Goal: Check status: Check status

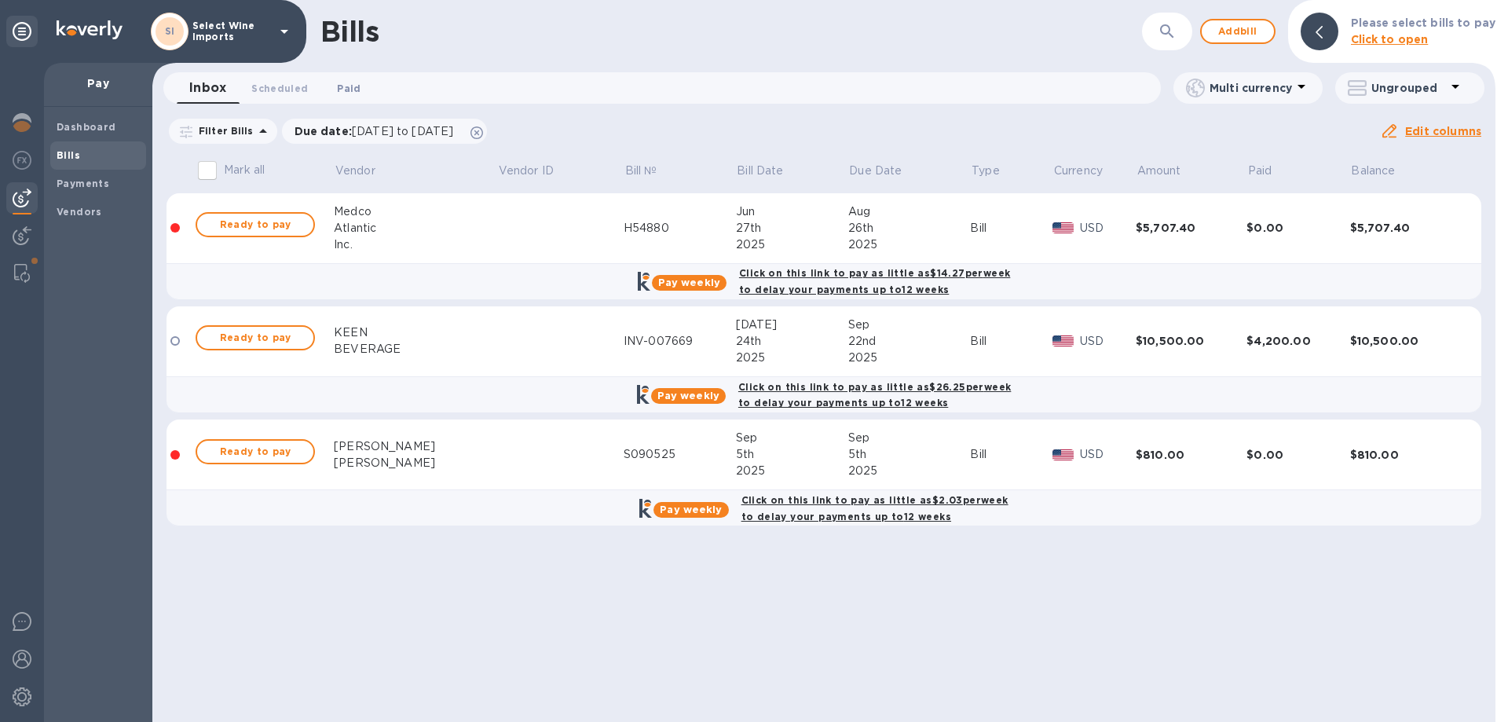
click at [344, 87] on span "Paid 0" at bounding box center [349, 88] width 24 height 16
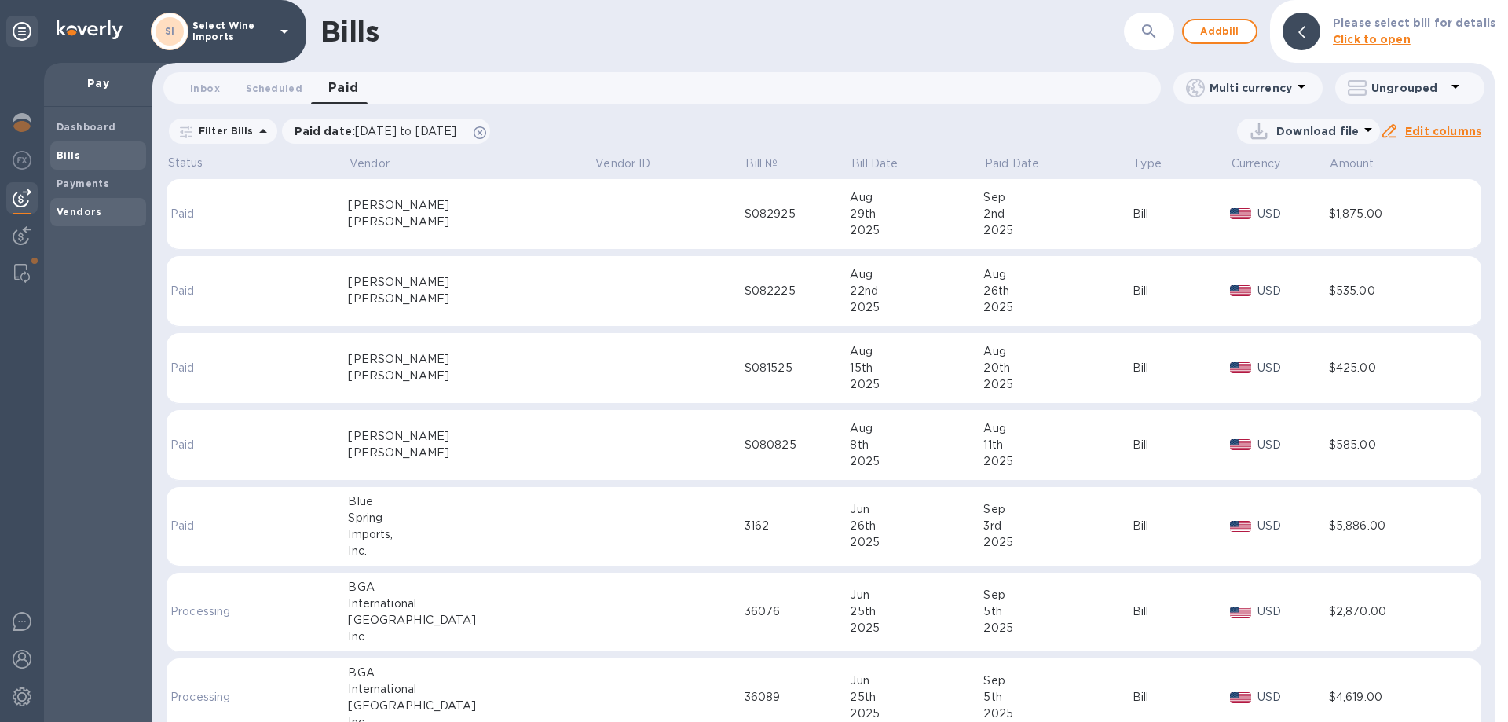
click at [71, 209] on b "Vendors" at bounding box center [80, 212] width 46 height 12
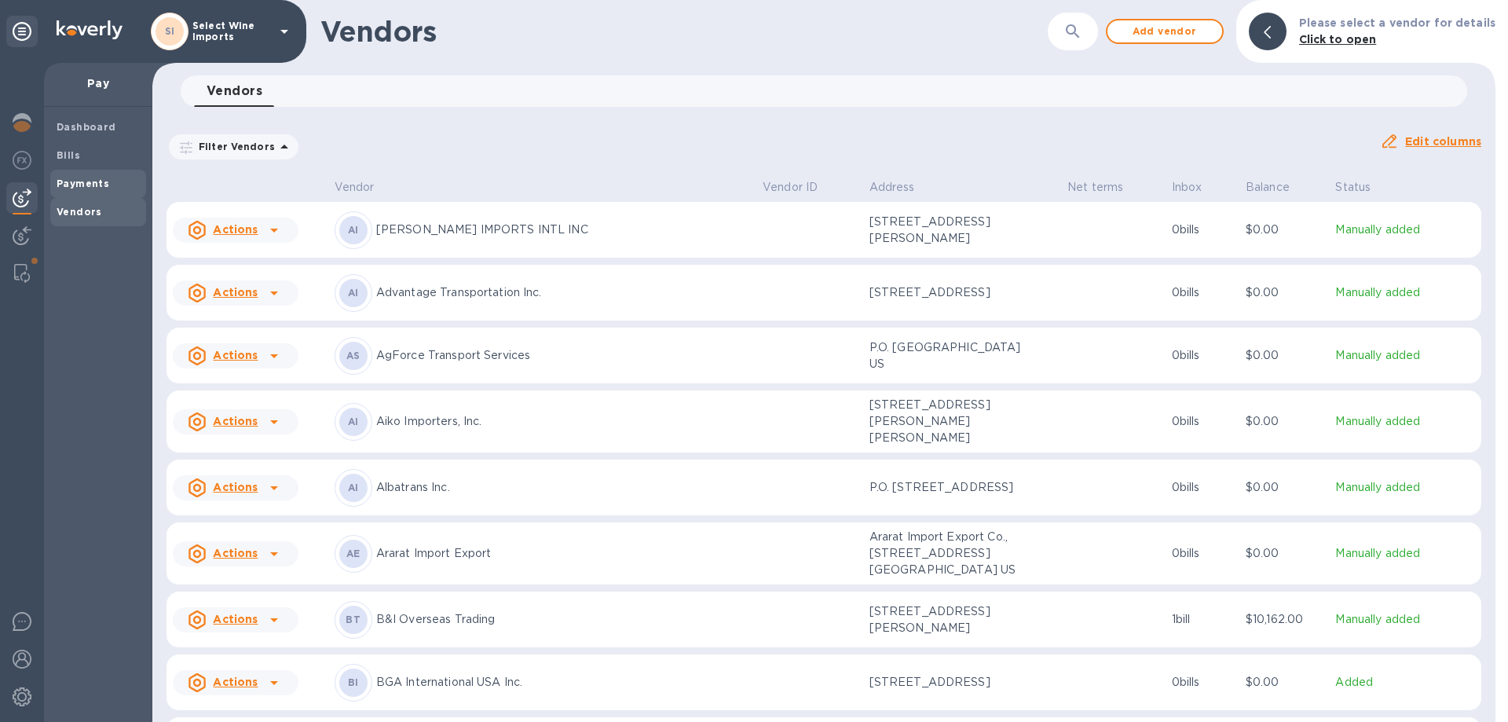
click at [73, 178] on b "Payments" at bounding box center [83, 184] width 53 height 12
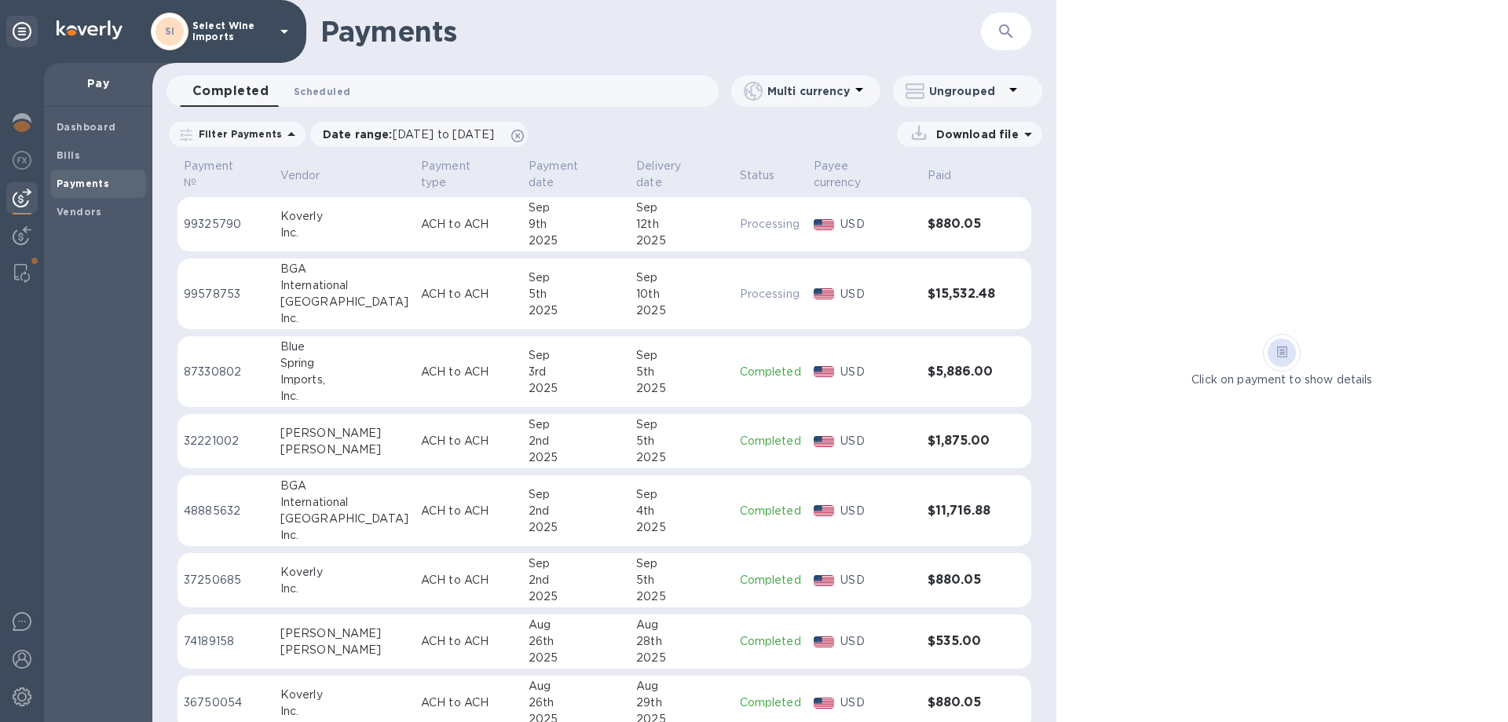
click at [330, 94] on span "Scheduled 0" at bounding box center [322, 91] width 57 height 16
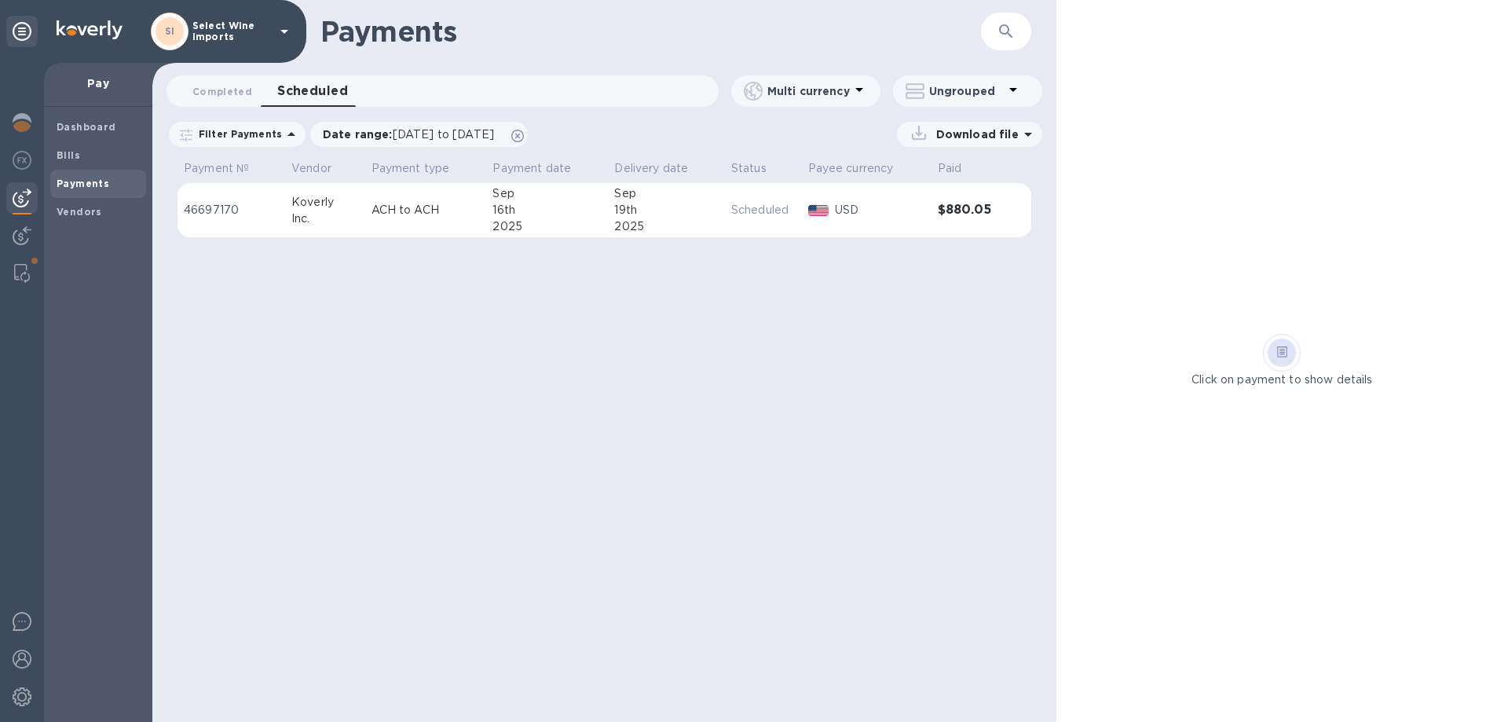
click at [79, 178] on b "Payments" at bounding box center [83, 184] width 53 height 12
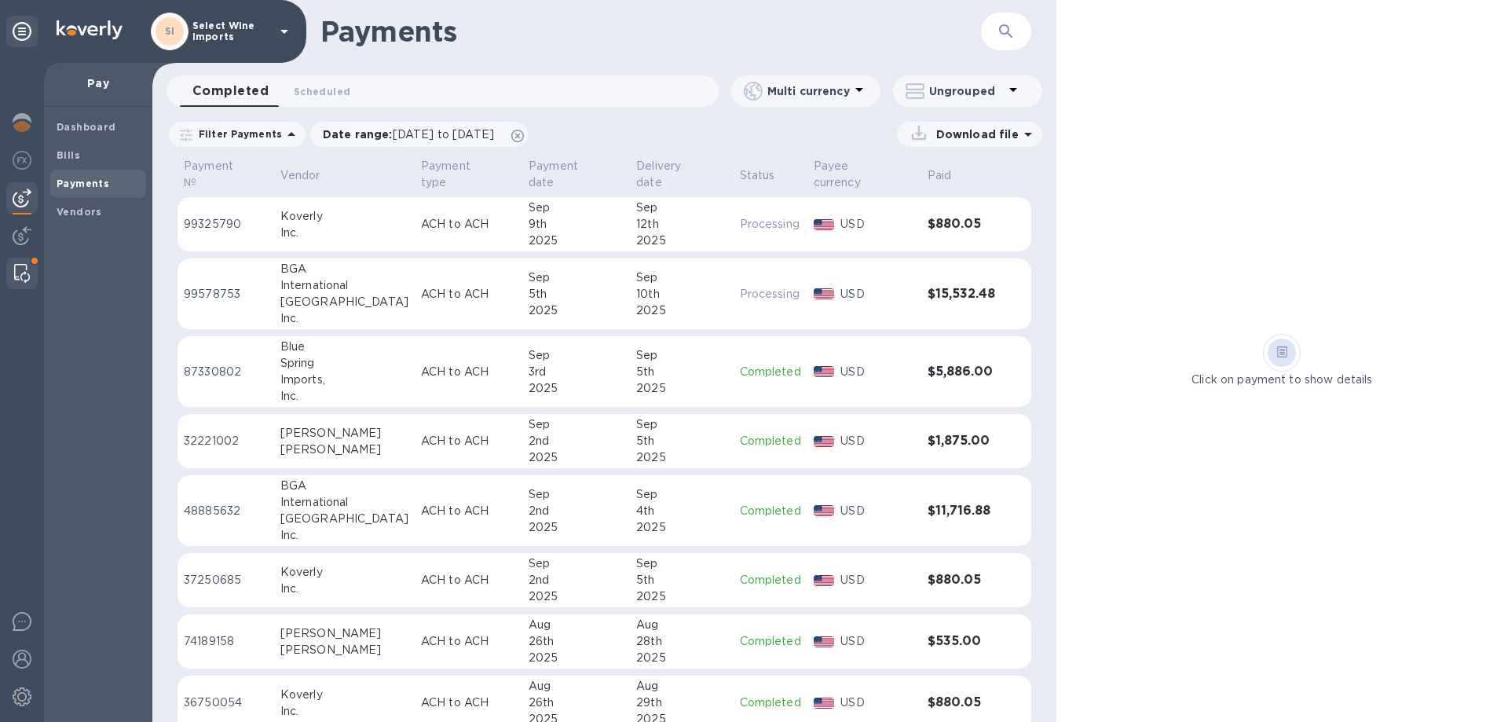
click at [24, 273] on img at bounding box center [22, 273] width 16 height 19
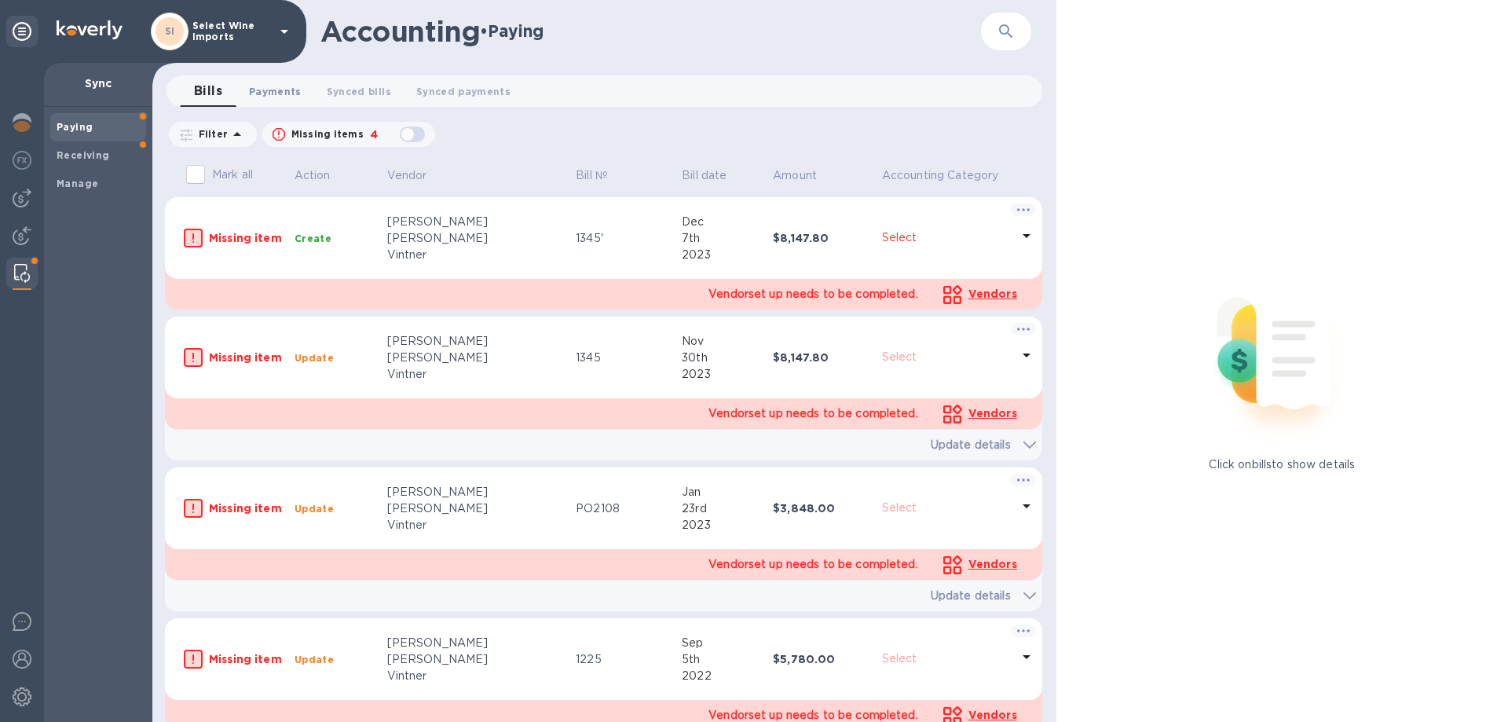
click at [265, 90] on span "Payments 0" at bounding box center [275, 91] width 53 height 16
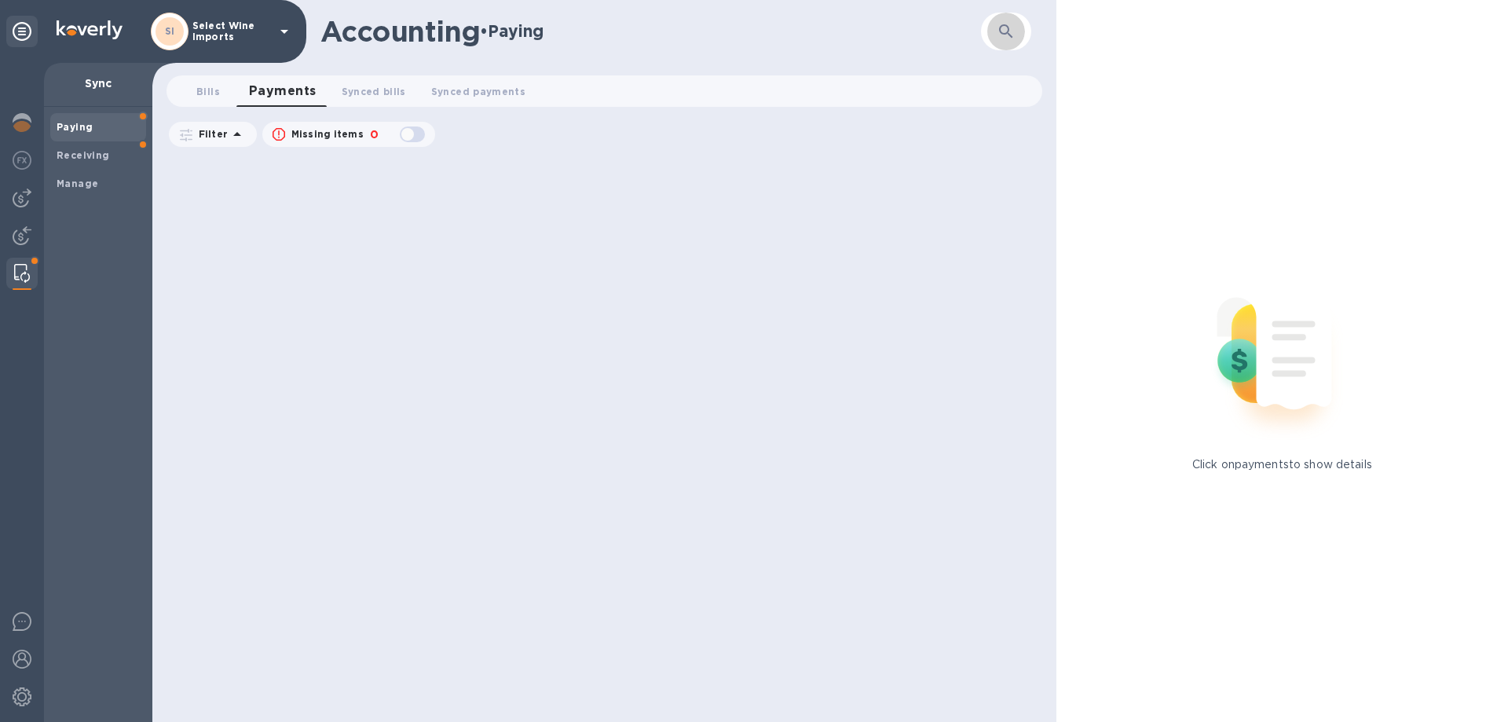
click at [993, 31] on button "button" at bounding box center [1006, 32] width 38 height 38
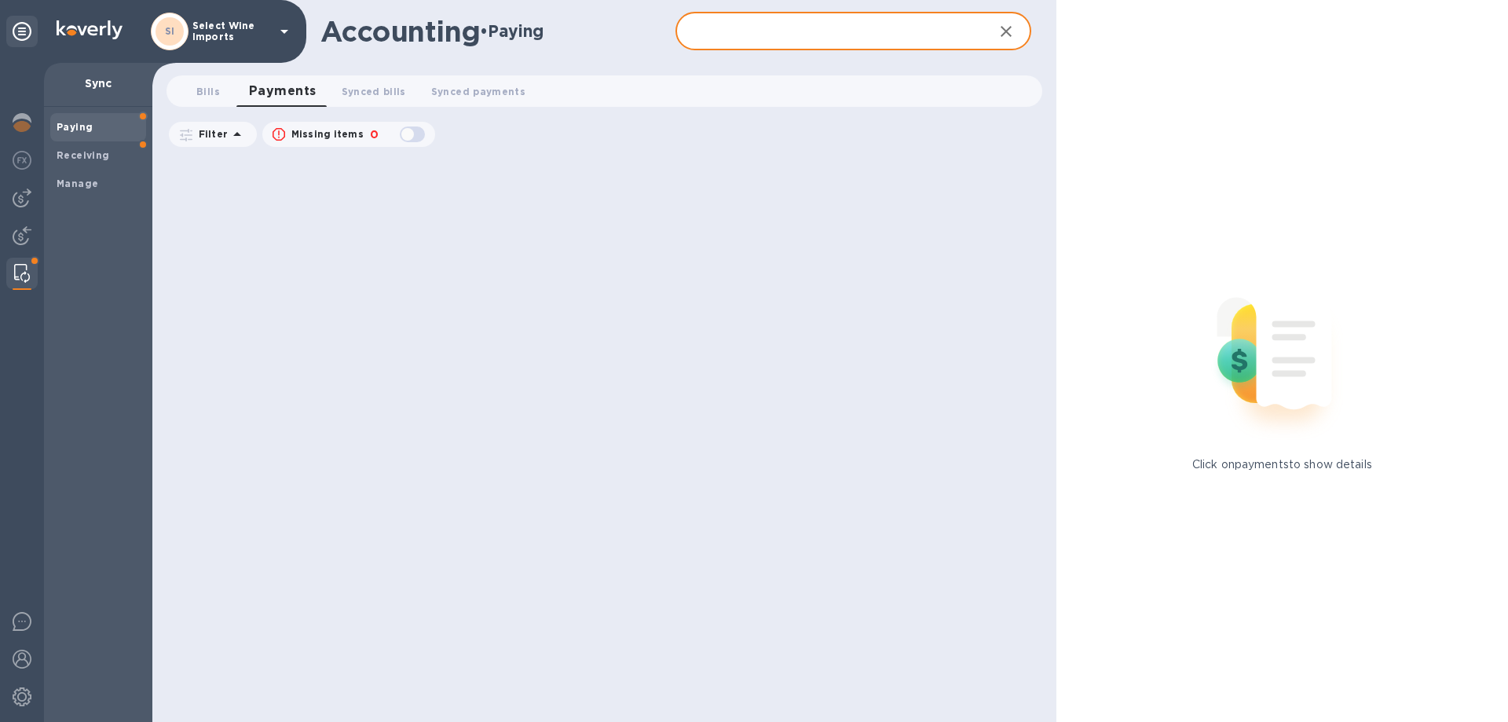
click at [781, 27] on input "text" at bounding box center [828, 32] width 305 height 38
type input "bga"
click at [440, 95] on span "Synced payments 0" at bounding box center [478, 91] width 94 height 16
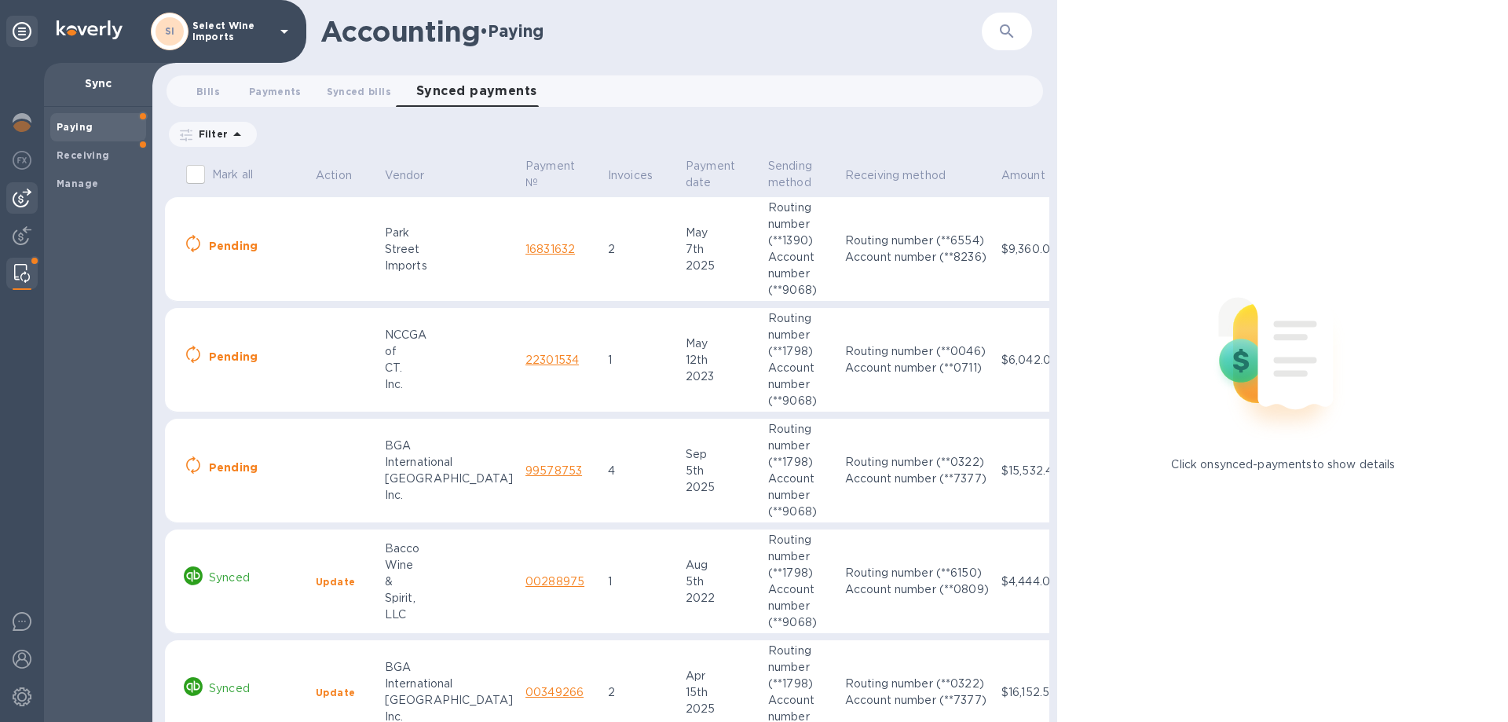
click at [21, 199] on img at bounding box center [22, 198] width 19 height 19
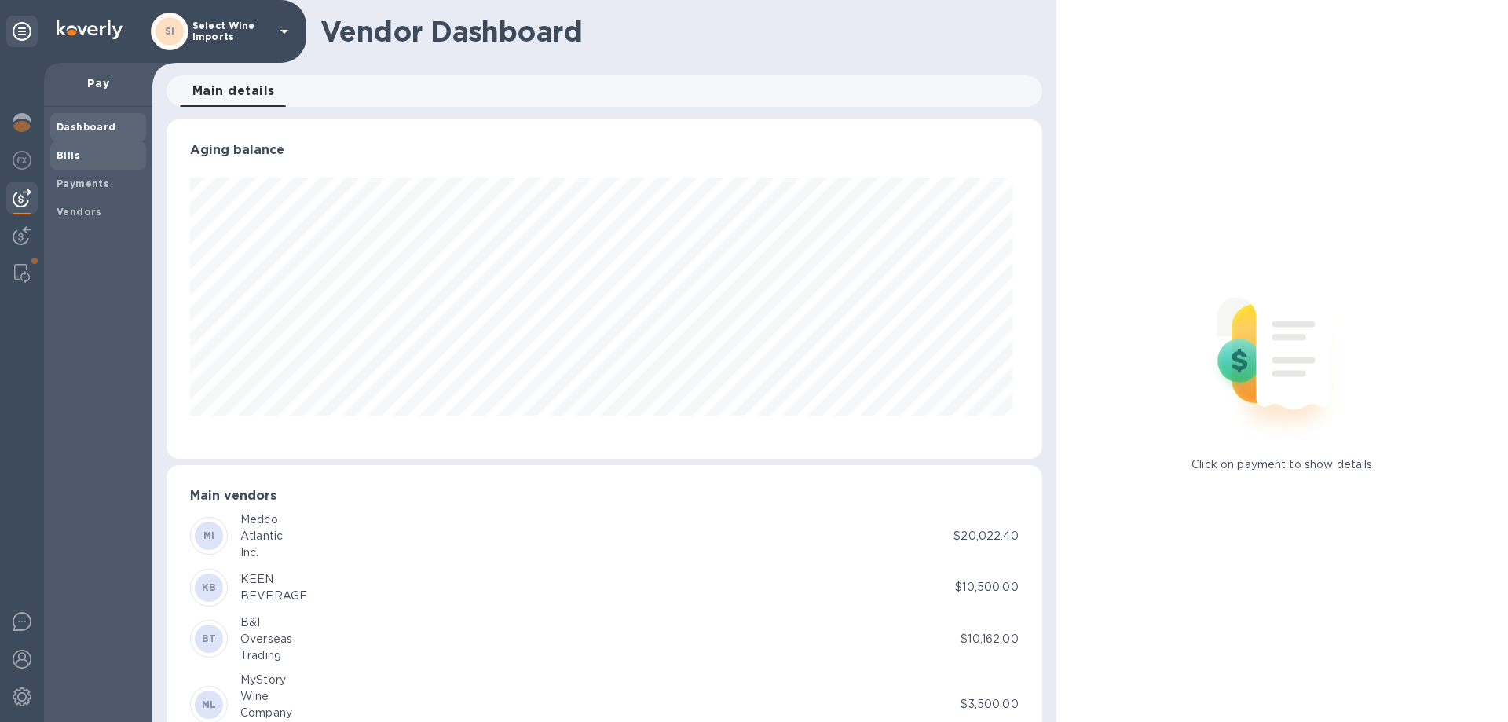
scroll to position [339, 869]
click at [75, 153] on b "Bills" at bounding box center [69, 155] width 24 height 12
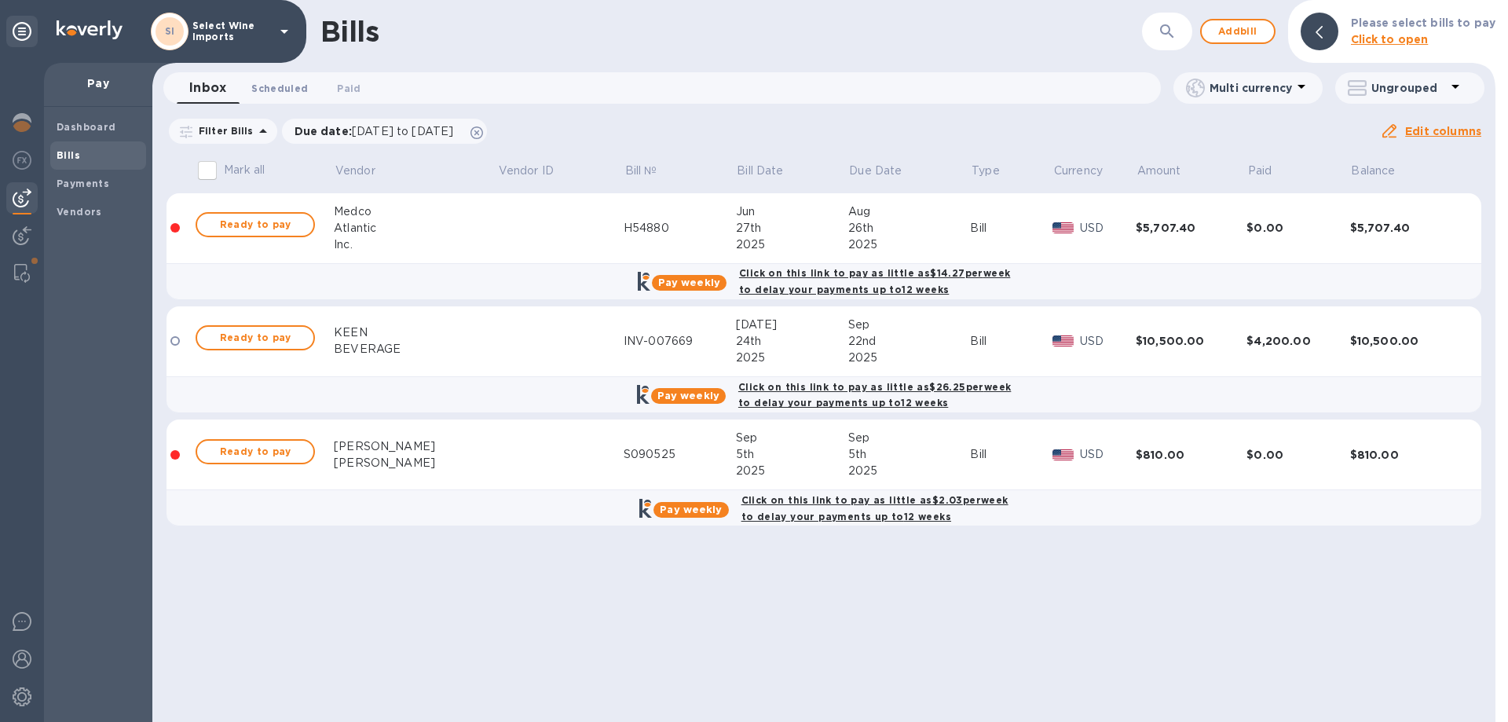
click at [278, 98] on button "Scheduled 0" at bounding box center [280, 87] width 82 height 31
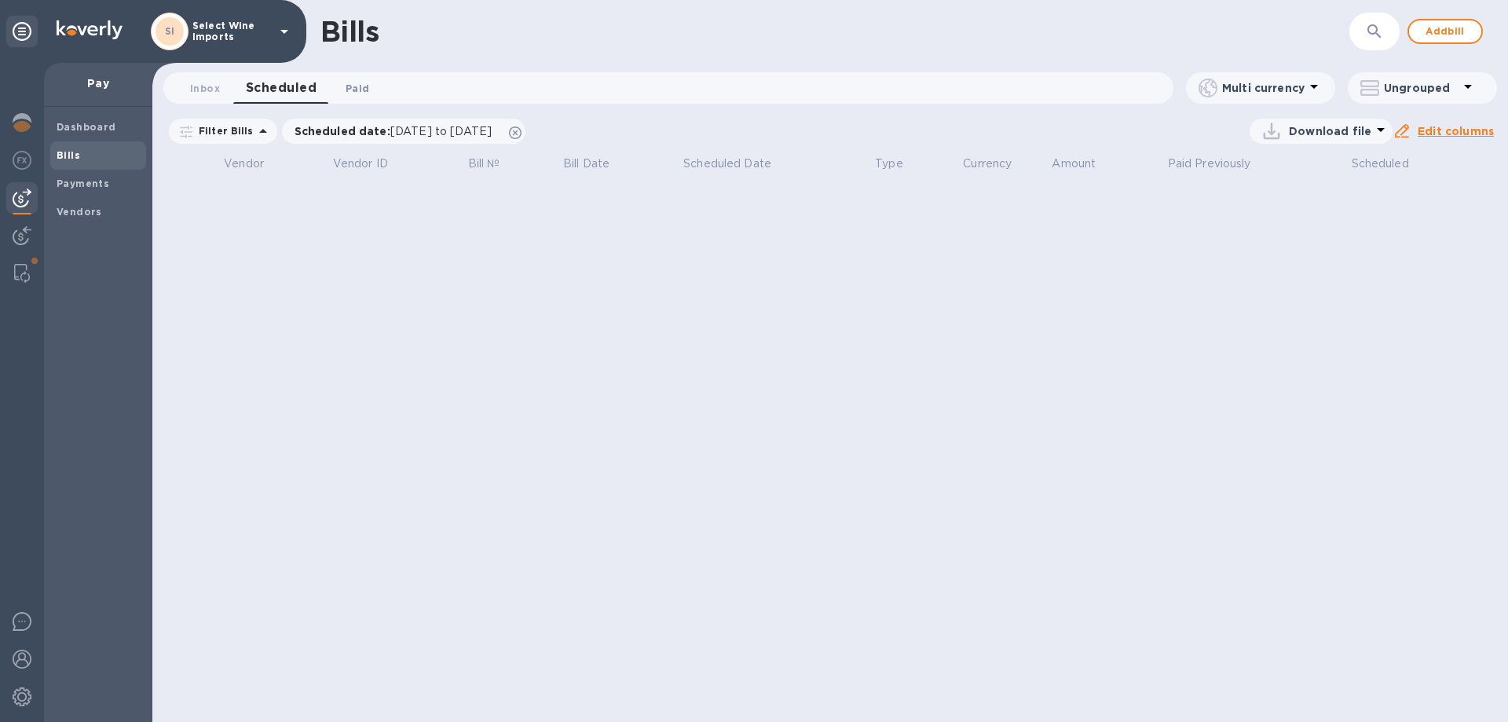
click at [372, 91] on span "Paid 0" at bounding box center [357, 88] width 31 height 16
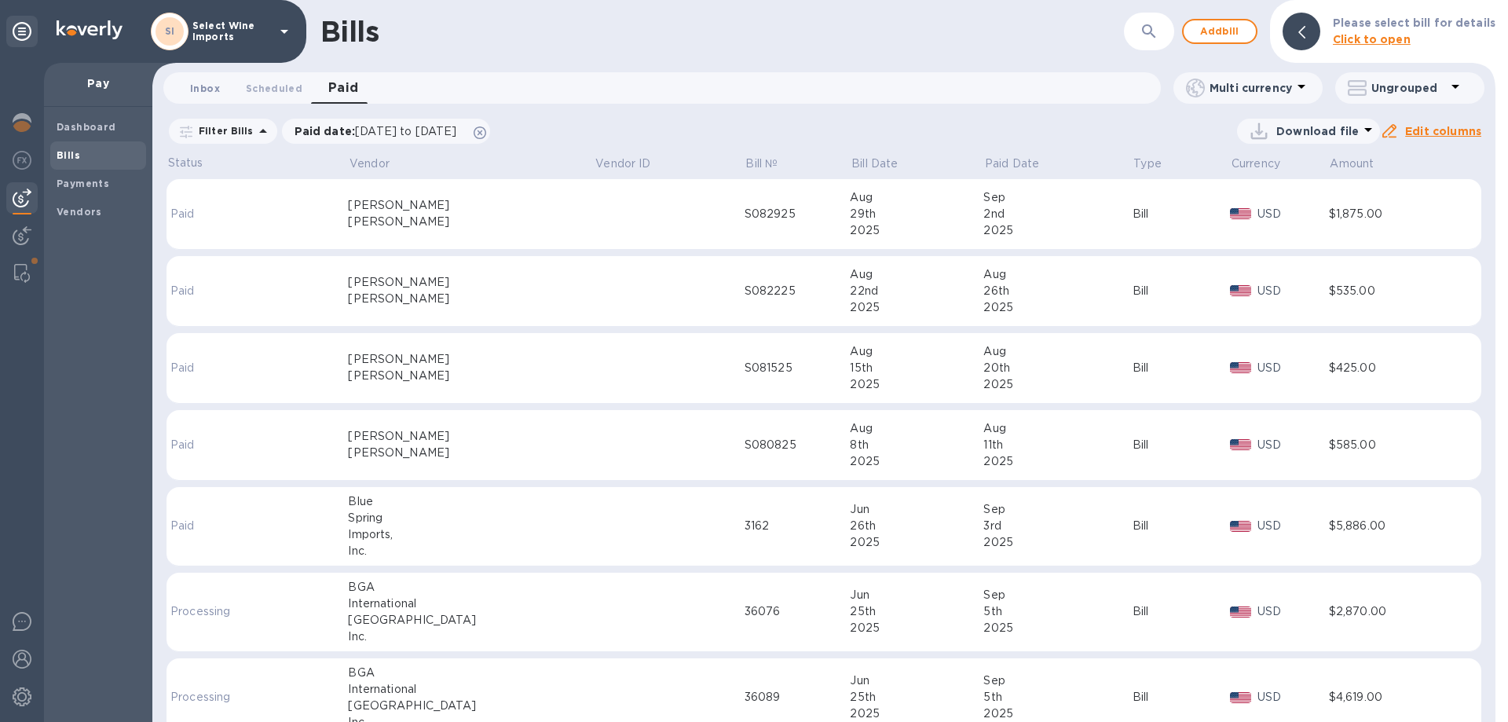
click at [207, 94] on span "Inbox 0" at bounding box center [205, 88] width 30 height 16
